Goal: Task Accomplishment & Management: Manage account settings

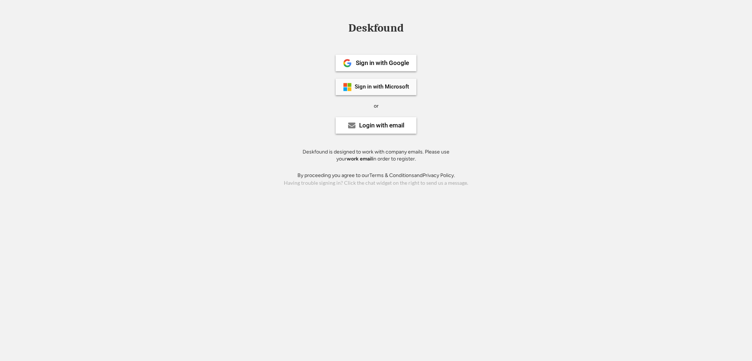
click at [394, 88] on div "Sign in with Microsoft" at bounding box center [382, 87] width 54 height 6
click at [378, 132] on div "Login with email" at bounding box center [375, 125] width 81 height 17
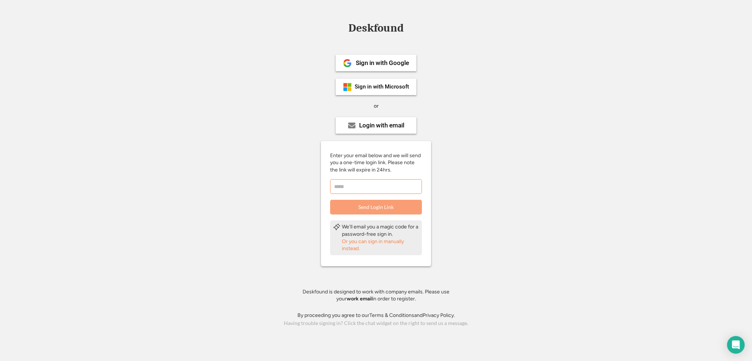
click at [374, 184] on input "email" at bounding box center [376, 186] width 92 height 15
type input "**********"
click at [406, 209] on button "Send Login Link" at bounding box center [376, 207] width 92 height 15
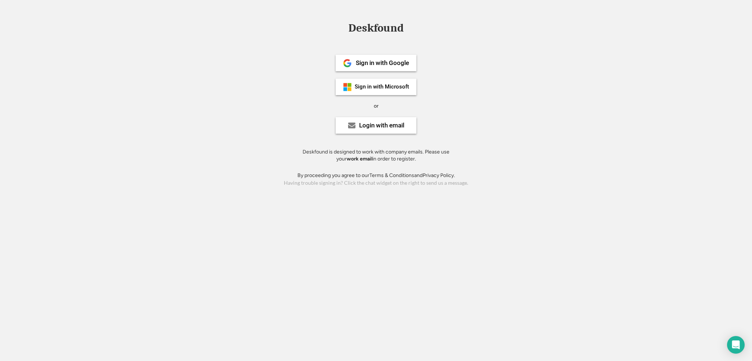
click at [358, 156] on strong "work email" at bounding box center [359, 159] width 26 height 6
click at [380, 85] on div "Sign in with Microsoft" at bounding box center [382, 87] width 54 height 6
click at [384, 82] on div "Sign in with Microsoft" at bounding box center [375, 87] width 81 height 17
